Goal: Task Accomplishment & Management: Manage account settings

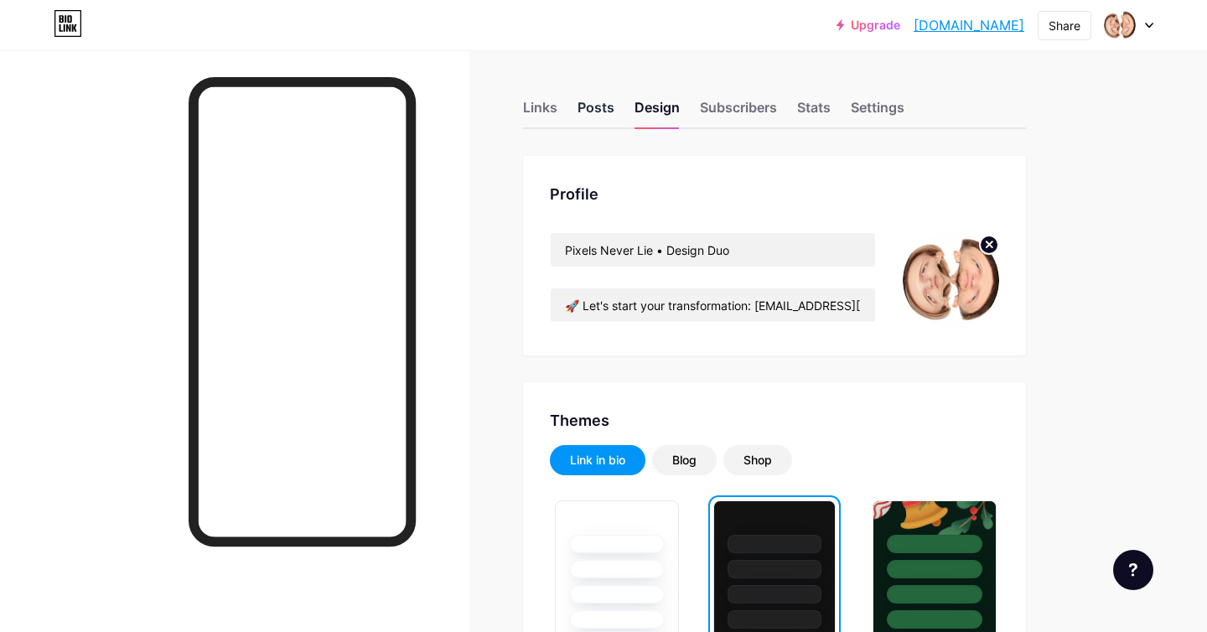
click at [595, 99] on div "Posts" at bounding box center [595, 112] width 37 height 30
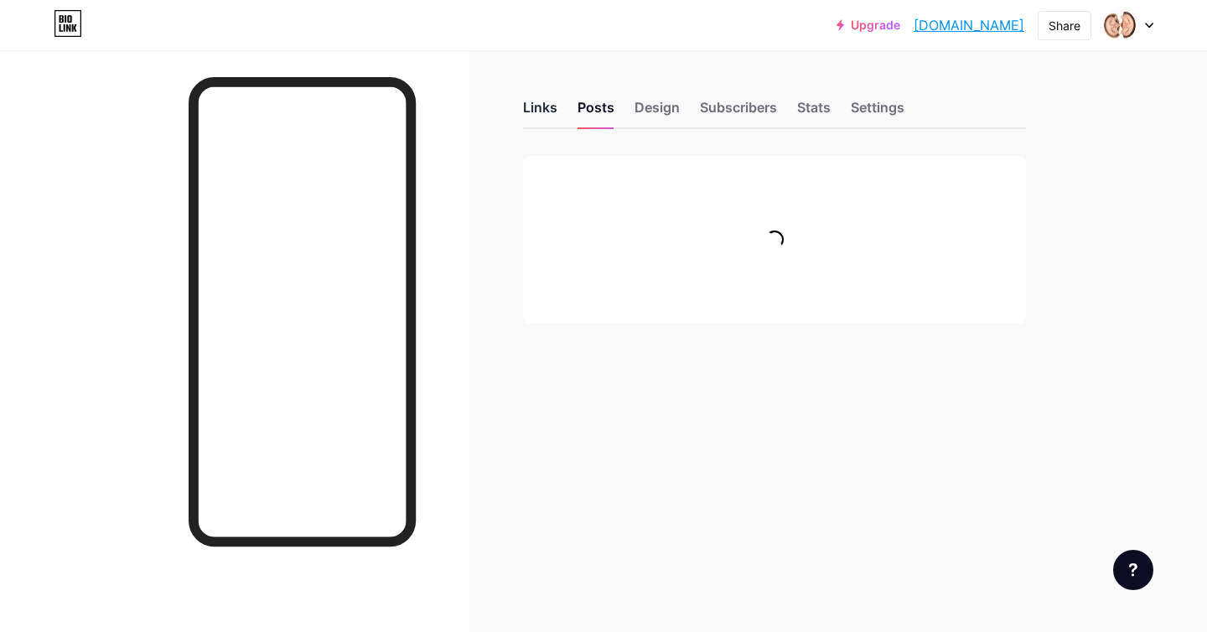
click at [546, 103] on div "Links" at bounding box center [540, 112] width 34 height 30
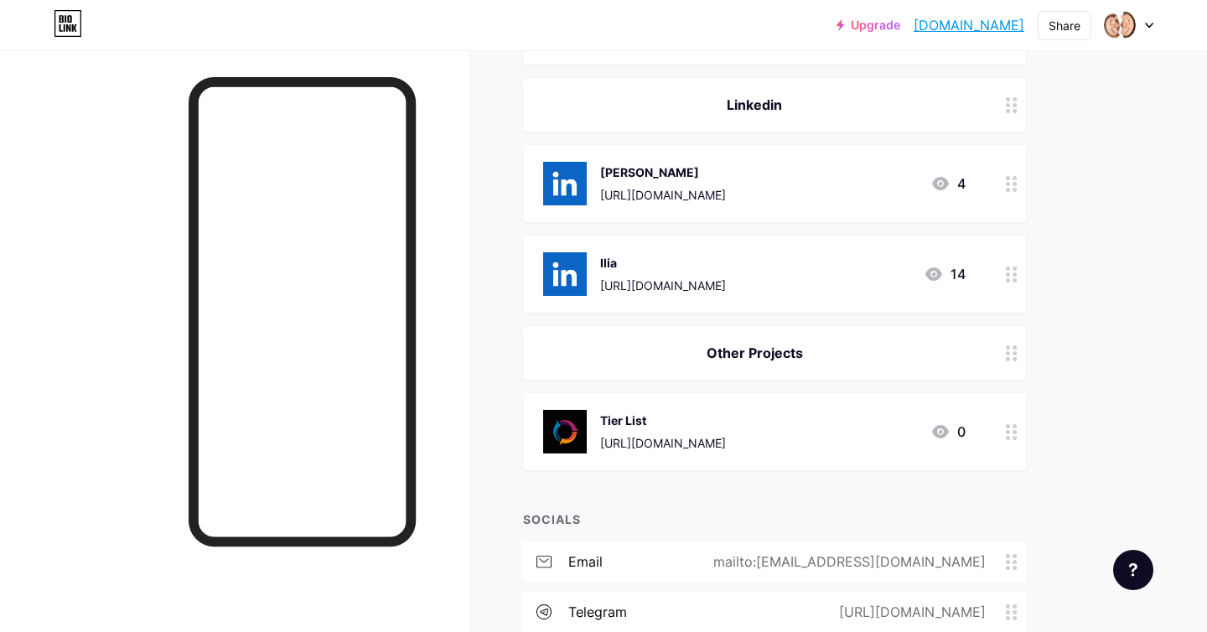
scroll to position [936, 0]
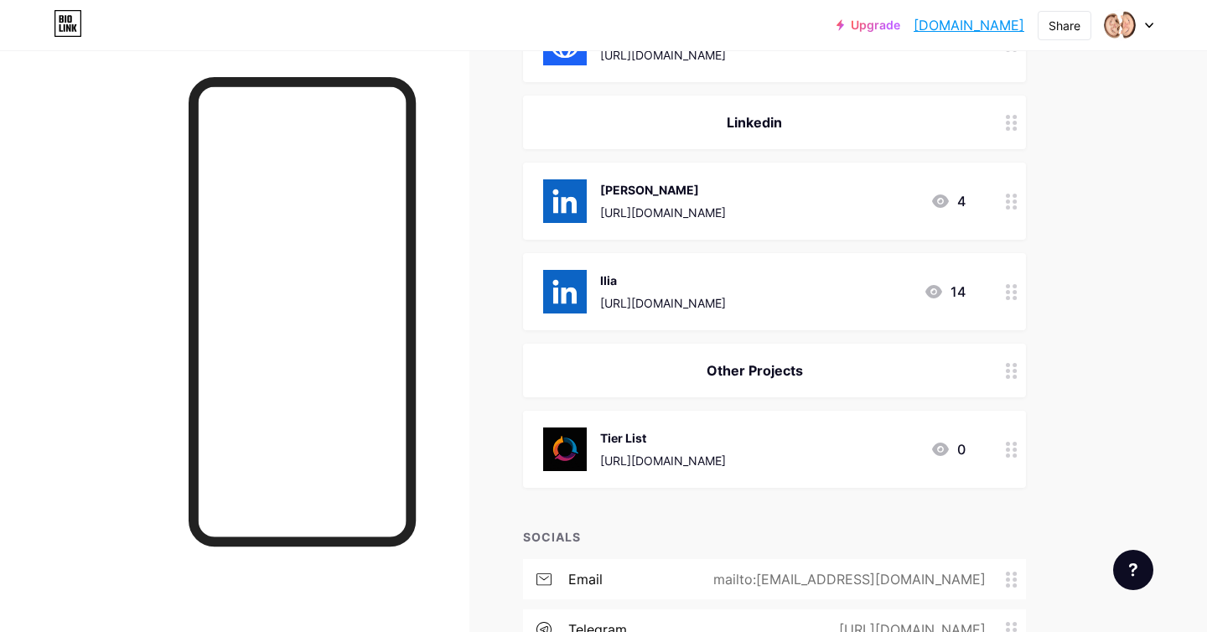
click at [1013, 200] on circle at bounding box center [1014, 201] width 4 height 4
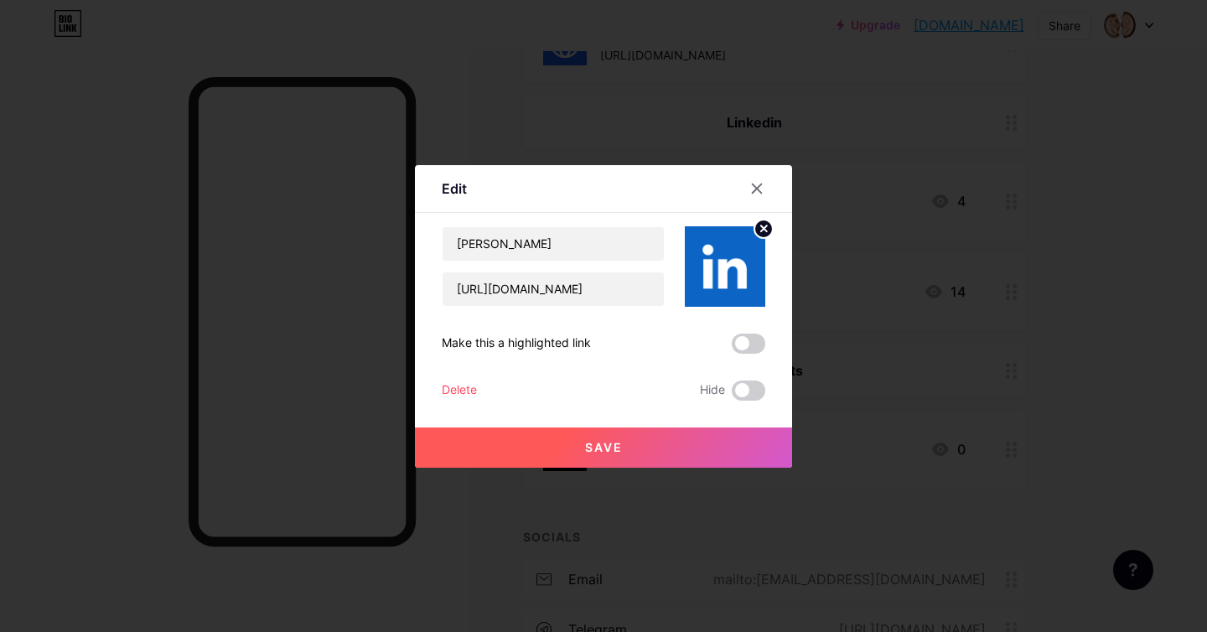
click at [453, 387] on div "Delete" at bounding box center [459, 391] width 35 height 20
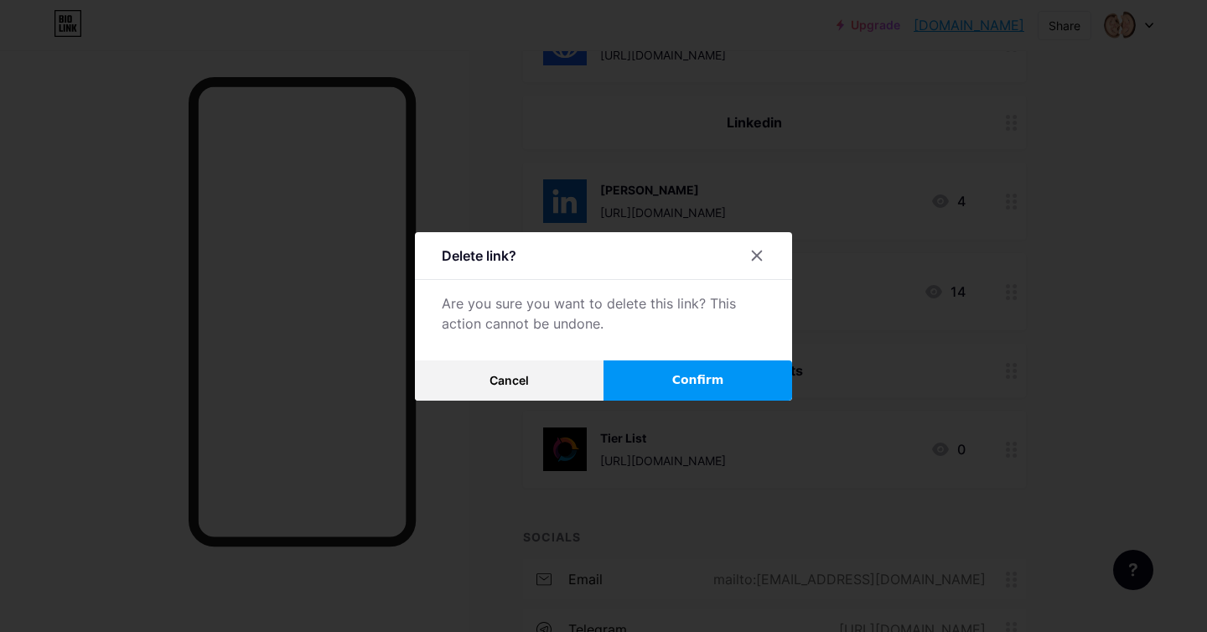
click at [706, 379] on span "Confirm" at bounding box center [698, 380] width 52 height 18
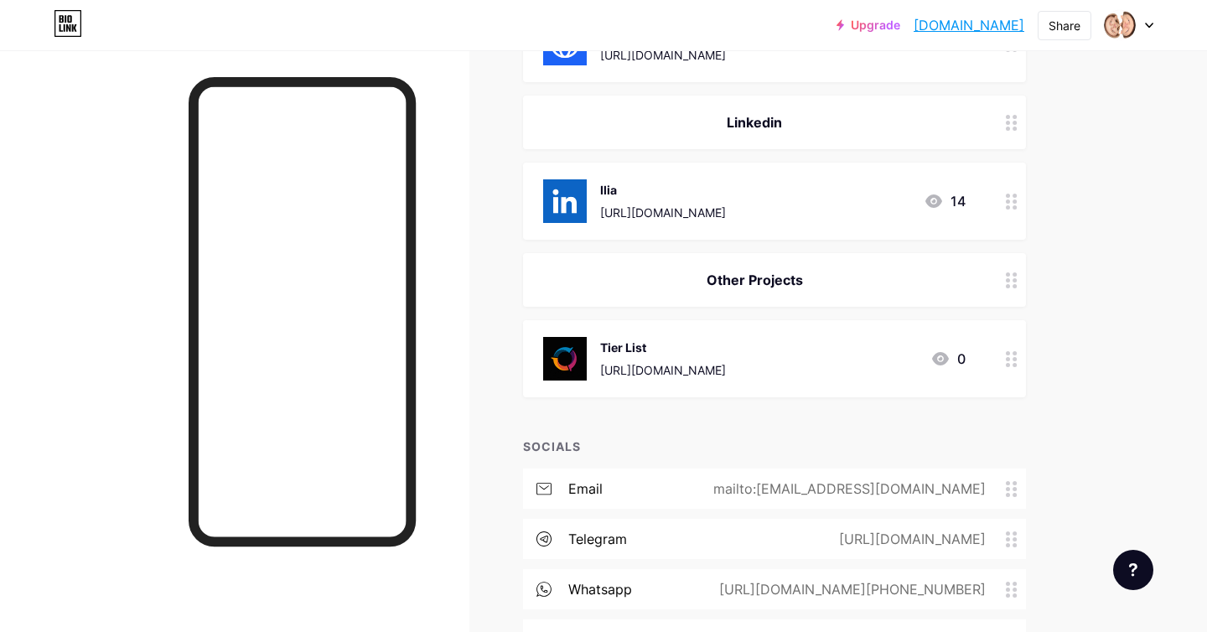
click at [1009, 196] on icon at bounding box center [1012, 202] width 12 height 16
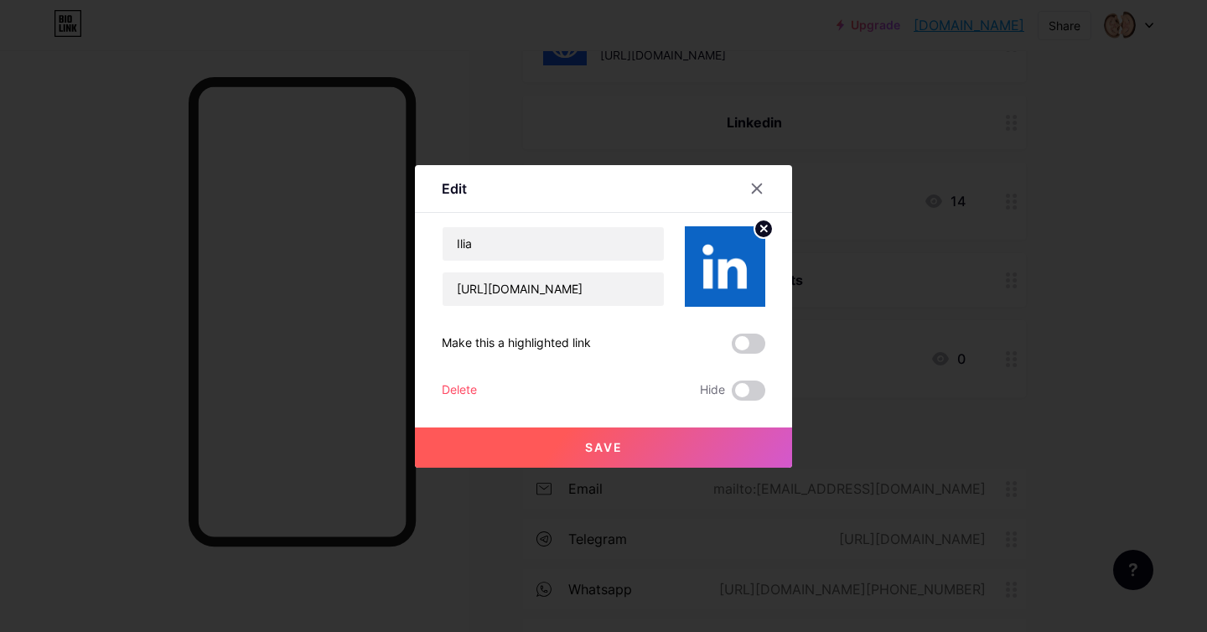
click at [464, 388] on div "Delete" at bounding box center [459, 391] width 35 height 20
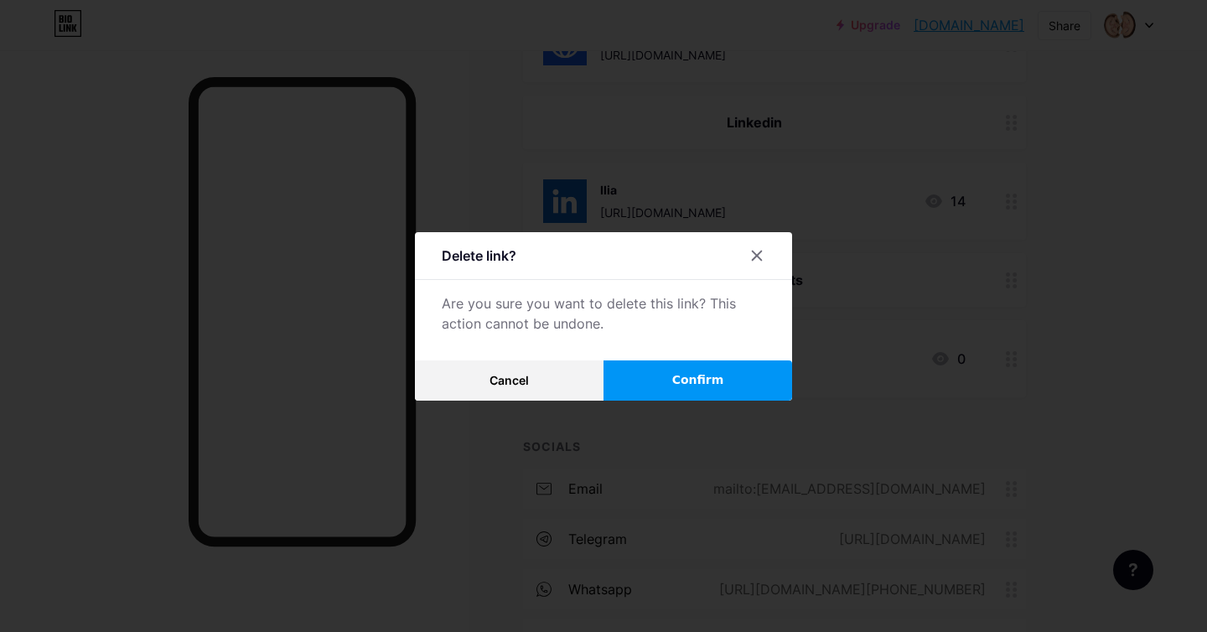
click at [742, 372] on button "Confirm" at bounding box center [697, 380] width 189 height 40
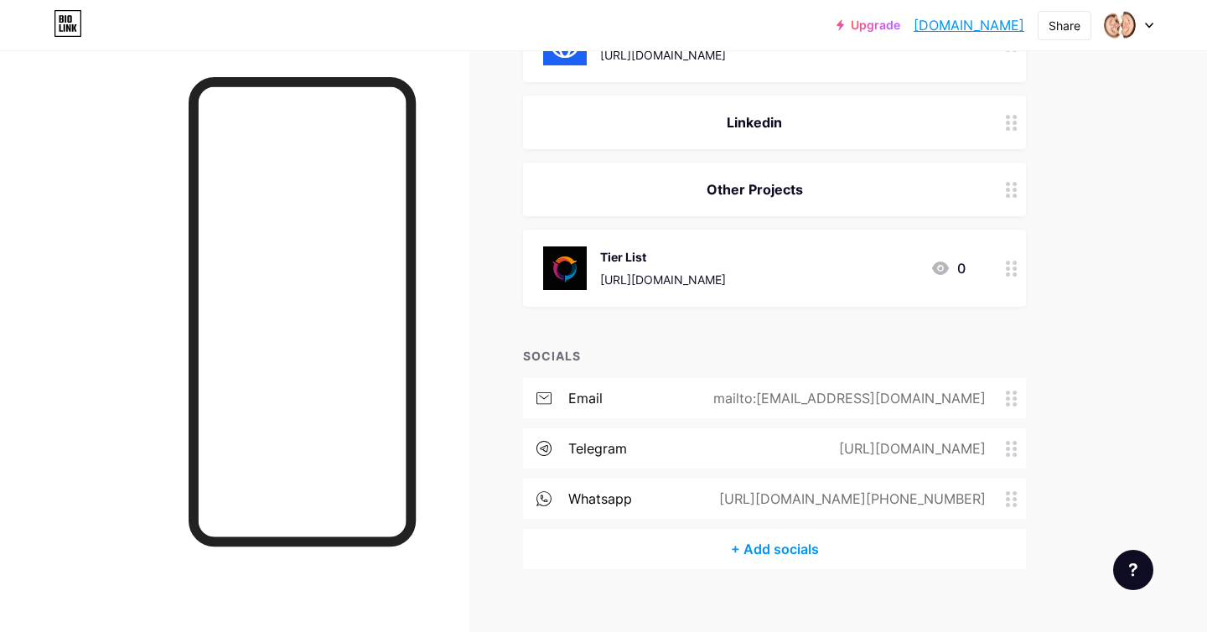
click at [1017, 122] on div at bounding box center [1011, 123] width 28 height 54
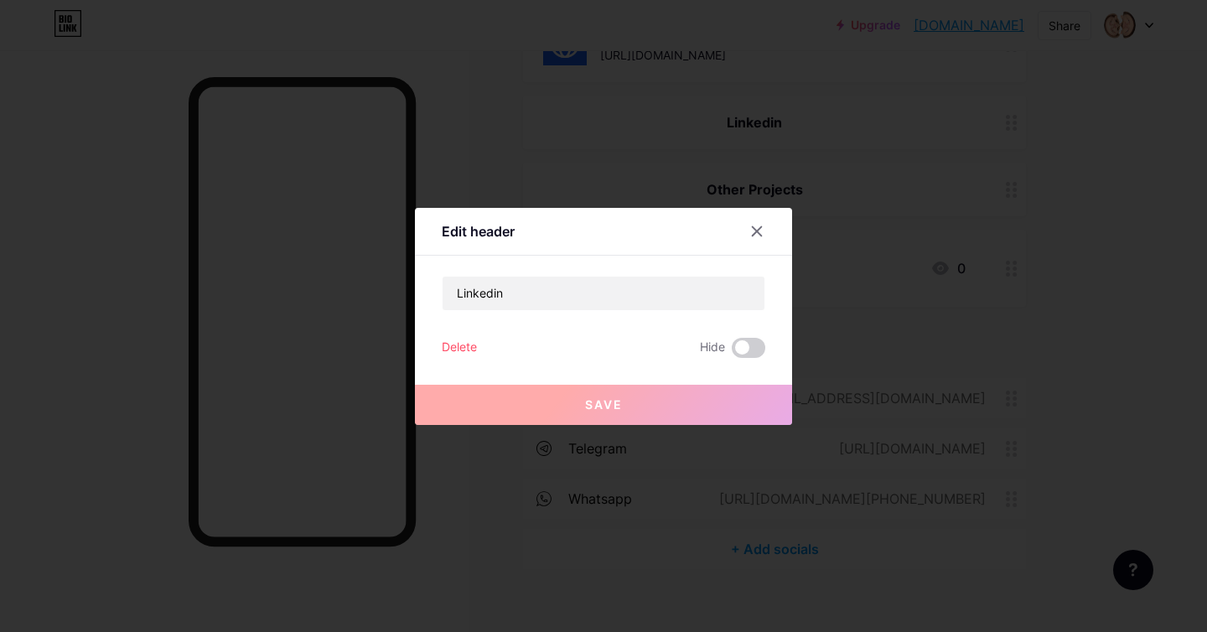
click at [453, 341] on div "Delete" at bounding box center [459, 348] width 35 height 20
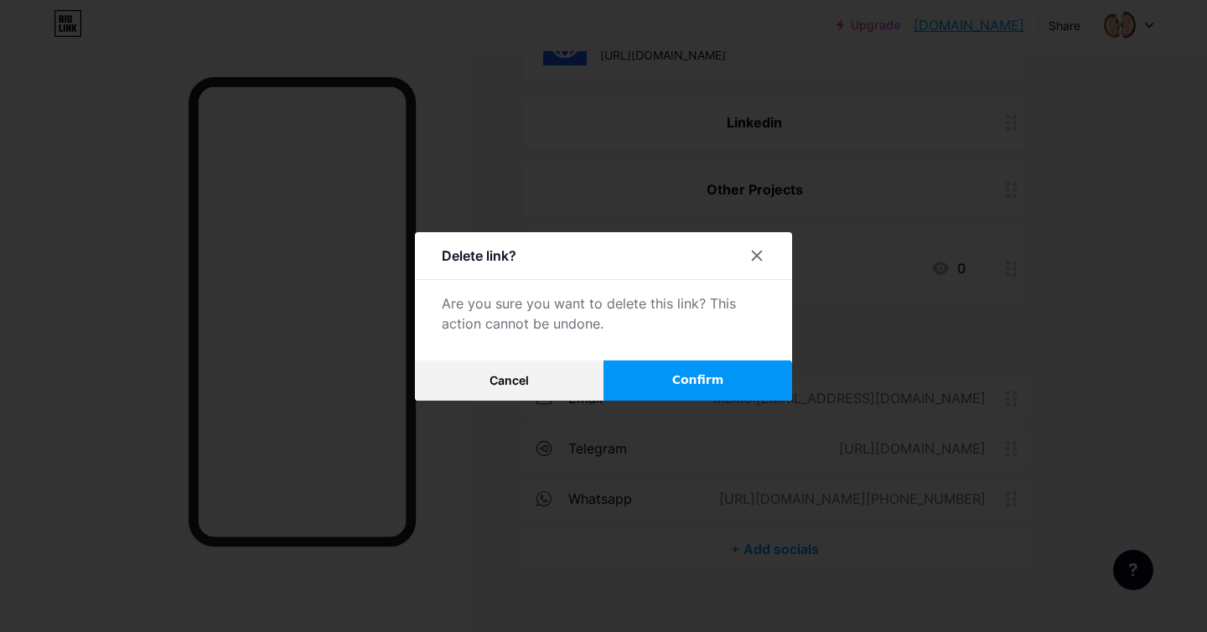
click at [650, 376] on button "Confirm" at bounding box center [697, 380] width 189 height 40
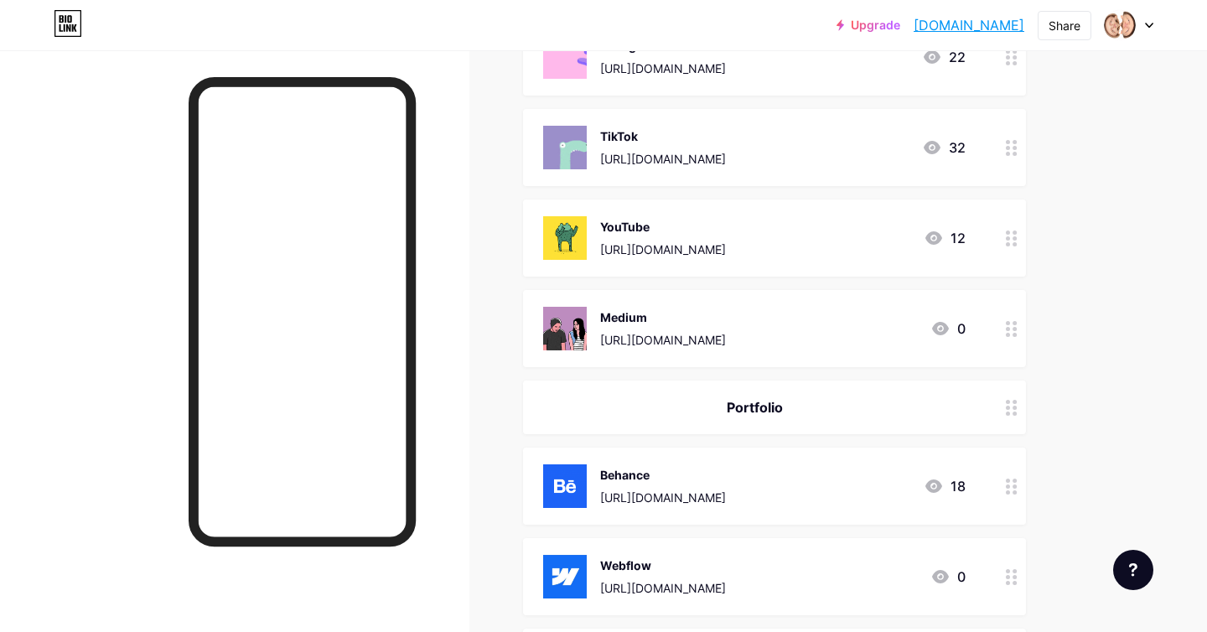
scroll to position [306, 0]
